Goal: Navigation & Orientation: Find specific page/section

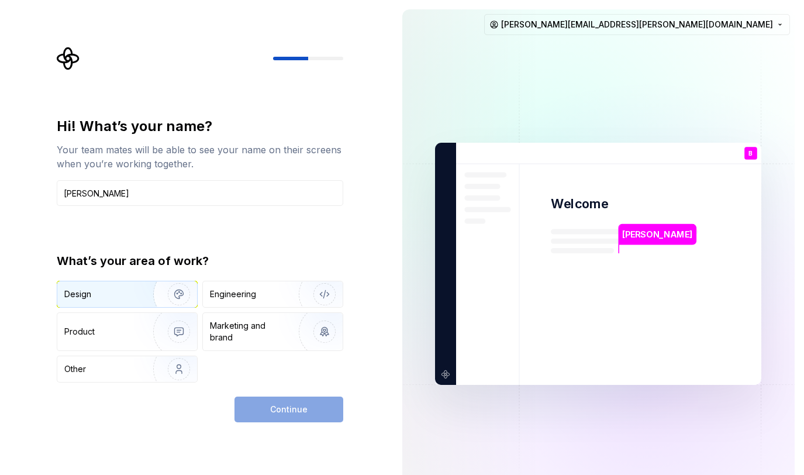
type input "Bob Ryskamp"
click at [158, 292] on img "button" at bounding box center [171, 294] width 75 height 78
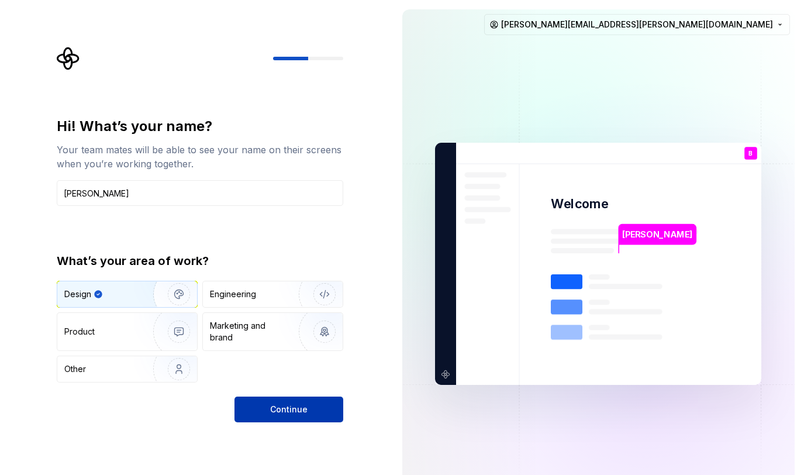
click at [285, 401] on button "Continue" at bounding box center [288, 409] width 109 height 26
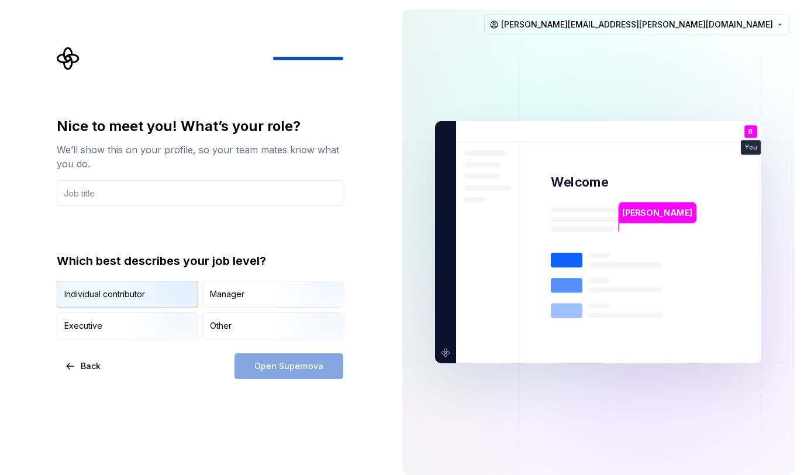
click at [150, 295] on img "button" at bounding box center [169, 309] width 75 height 78
click at [187, 196] on input "text" at bounding box center [200, 193] width 287 height 26
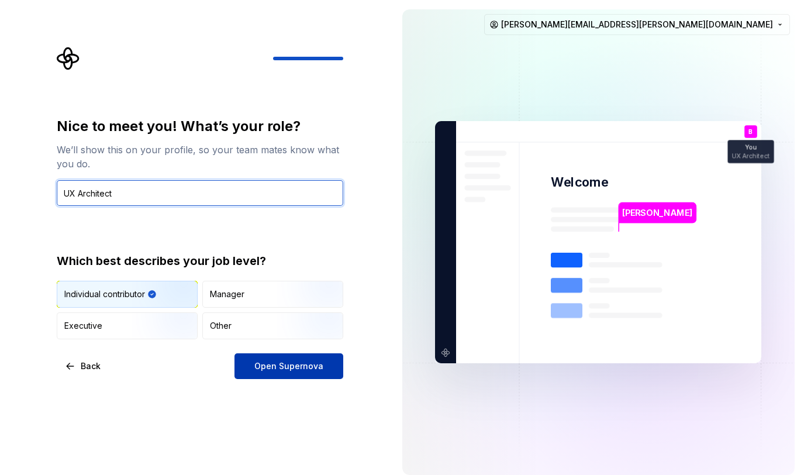
type input "UX Architect"
click at [287, 371] on span "Open Supernova" at bounding box center [288, 366] width 69 height 12
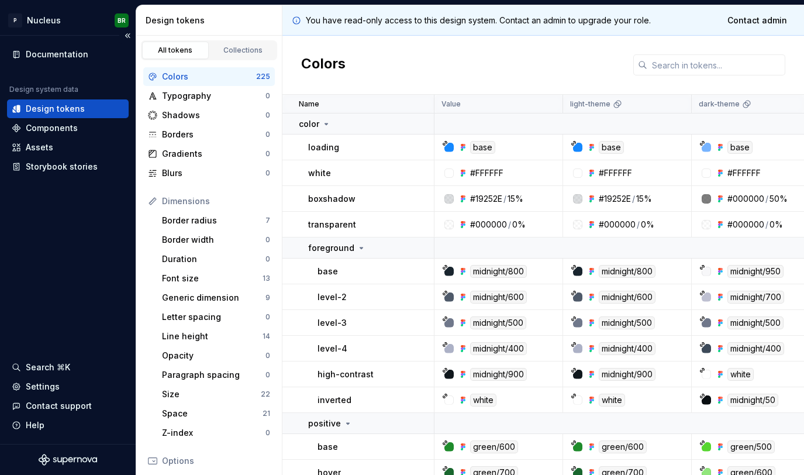
click at [40, 247] on div "Documentation Design system data Design tokens Components Assets Storybook stor…" at bounding box center [68, 240] width 136 height 408
click at [38, 316] on div "Documentation Design system data Design tokens Components Assets Storybook stor…" at bounding box center [68, 240] width 136 height 408
click at [53, 53] on div "Documentation" at bounding box center [57, 55] width 63 height 12
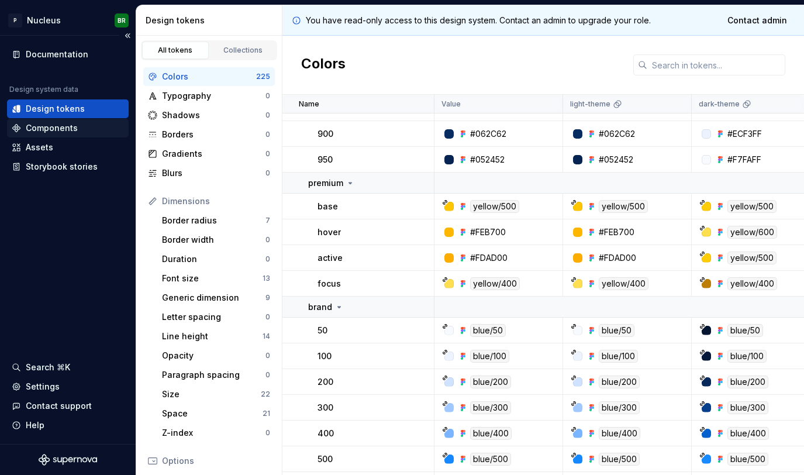
click at [60, 119] on div "Components" at bounding box center [68, 128] width 122 height 19
click at [49, 129] on div "Components" at bounding box center [52, 128] width 52 height 12
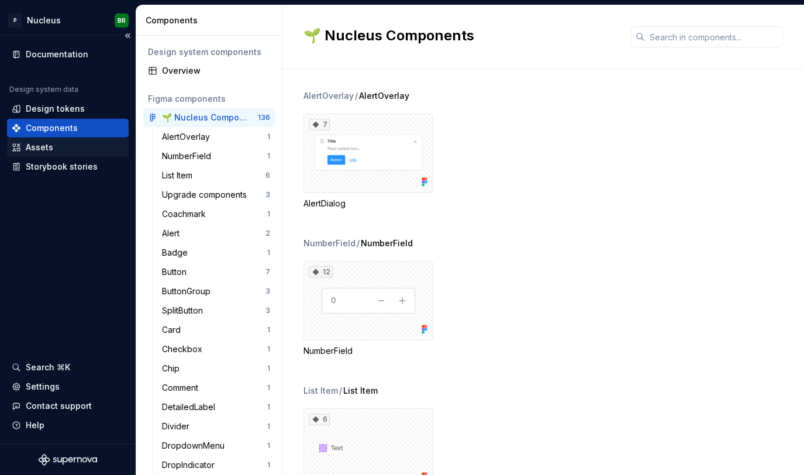
click at [37, 150] on div "Assets" at bounding box center [39, 148] width 27 height 12
